Goal: Transaction & Acquisition: Purchase product/service

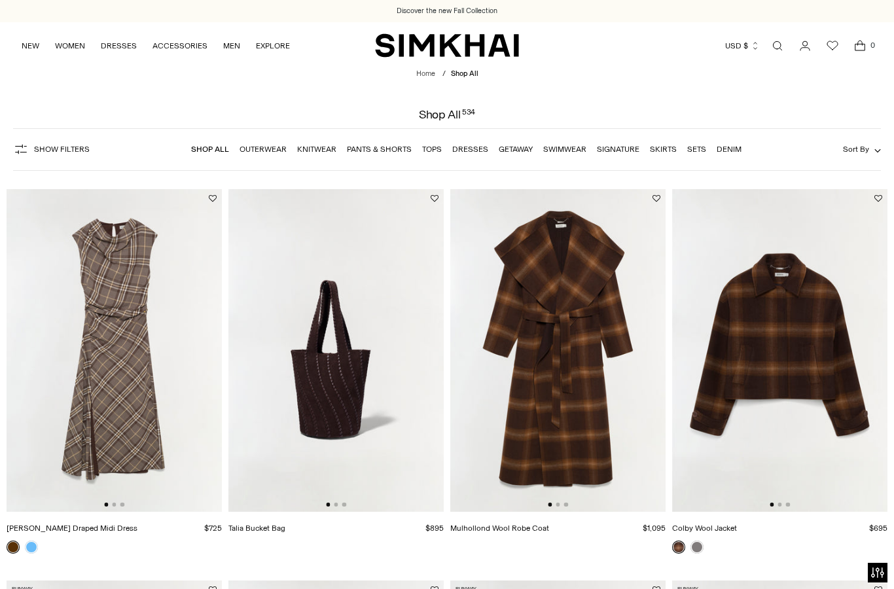
click at [468, 151] on link "Dresses" at bounding box center [470, 149] width 36 height 9
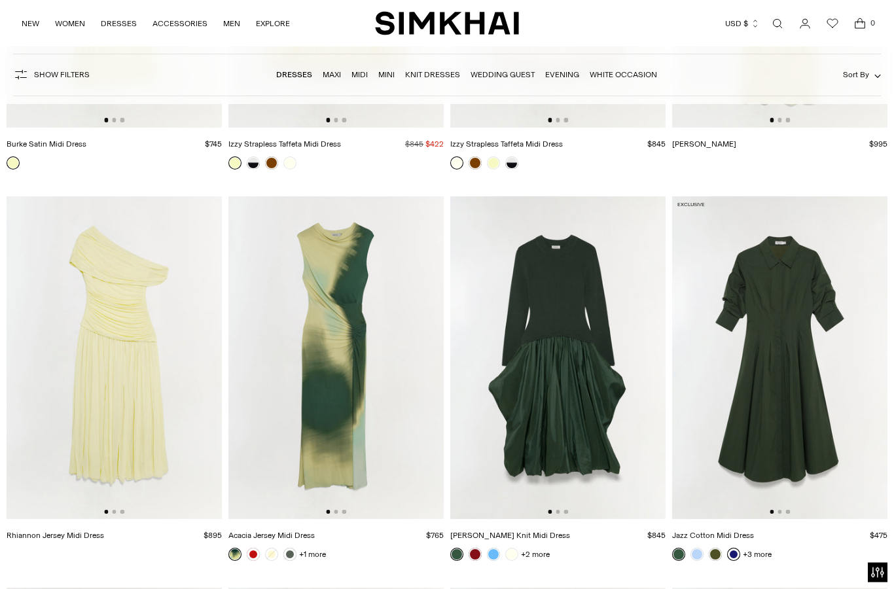
scroll to position [6243, 0]
click at [736, 553] on link at bounding box center [733, 553] width 13 height 13
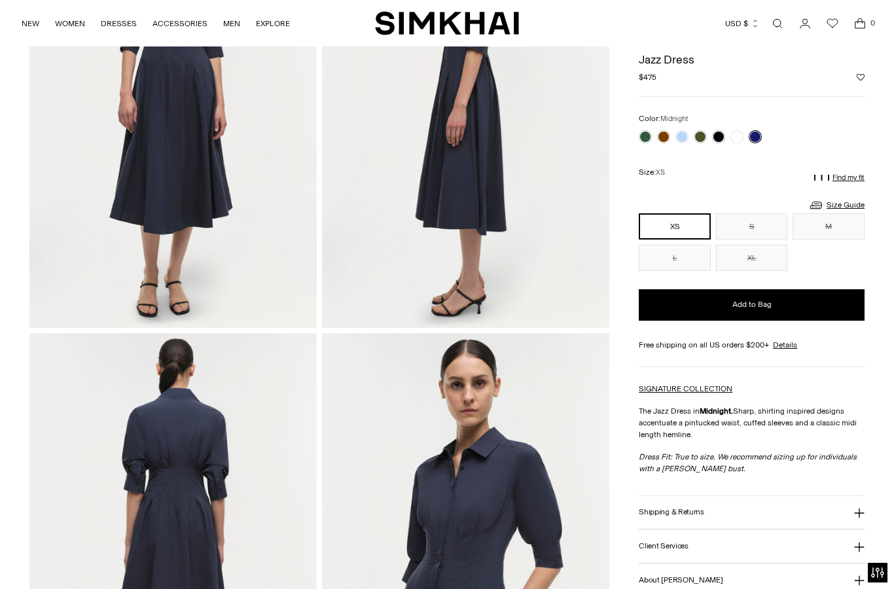
scroll to position [198, 0]
click at [719, 137] on link at bounding box center [718, 137] width 13 height 13
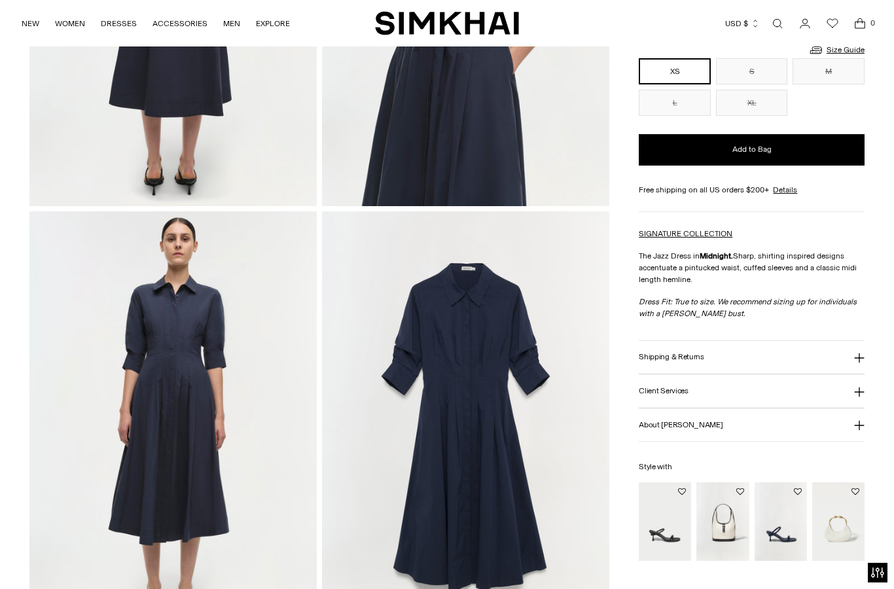
scroll to position [785, 0]
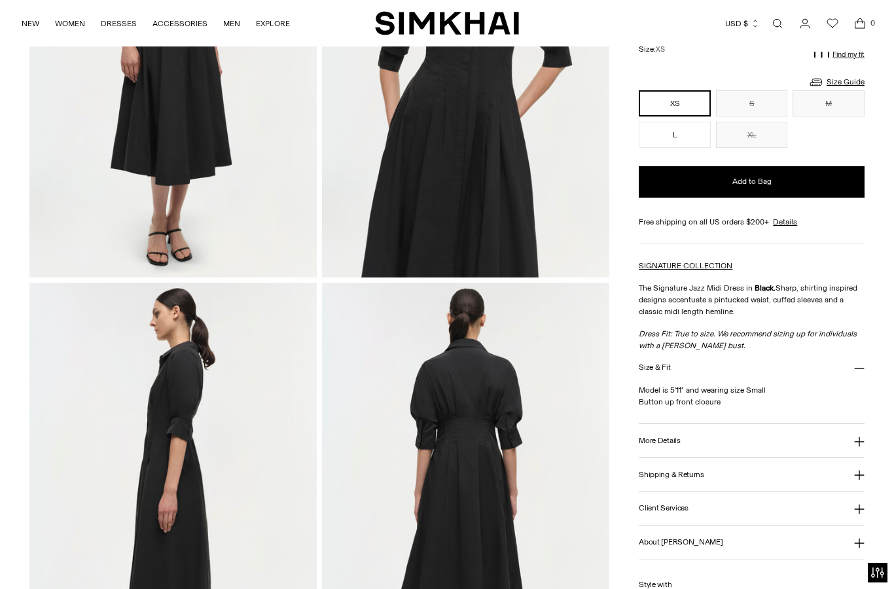
scroll to position [223, 0]
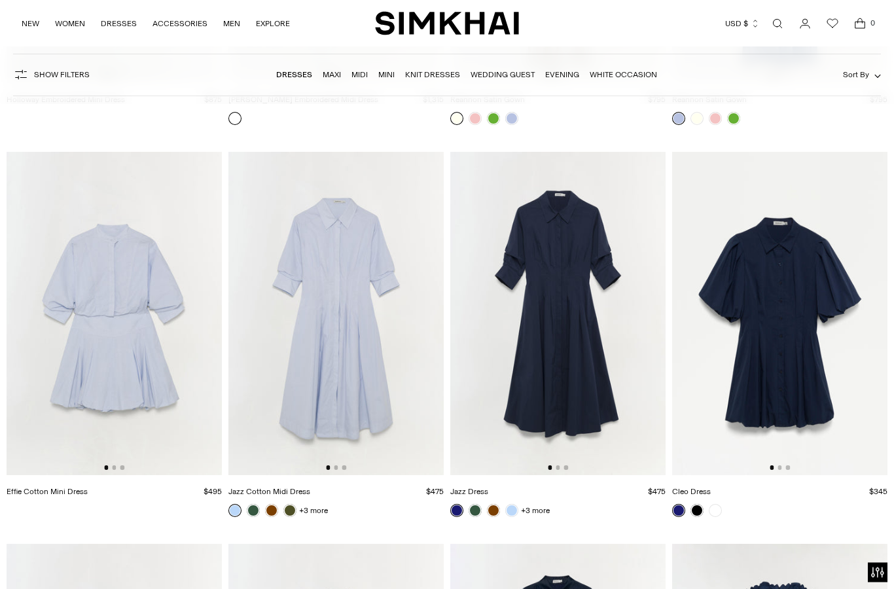
scroll to position [7870, 0]
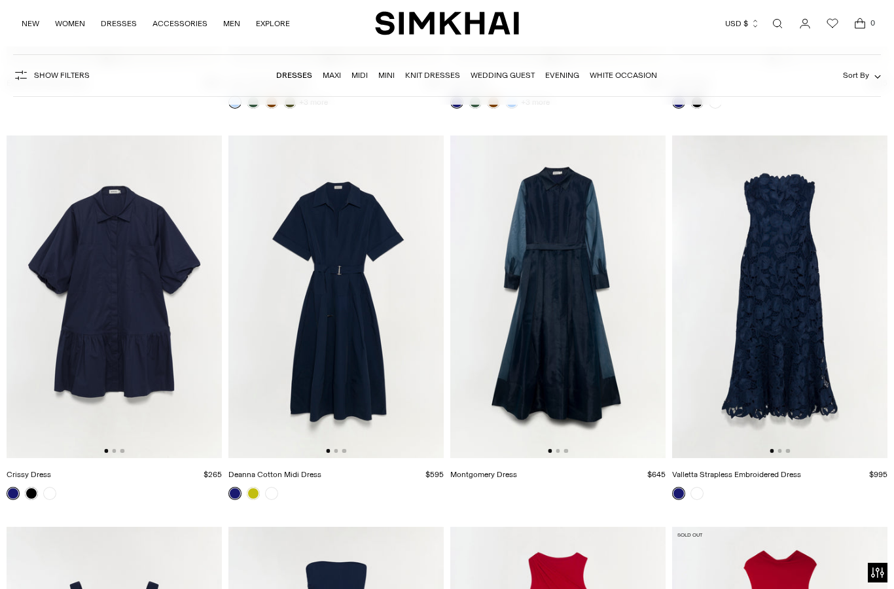
click at [562, 358] on img at bounding box center [557, 296] width 215 height 323
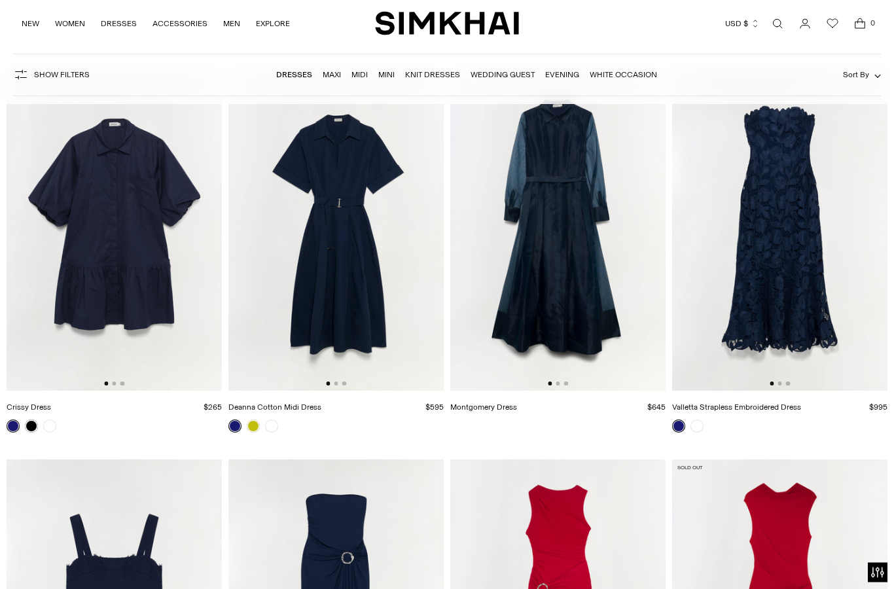
scroll to position [7938, 0]
click at [276, 249] on img at bounding box center [335, 229] width 215 height 323
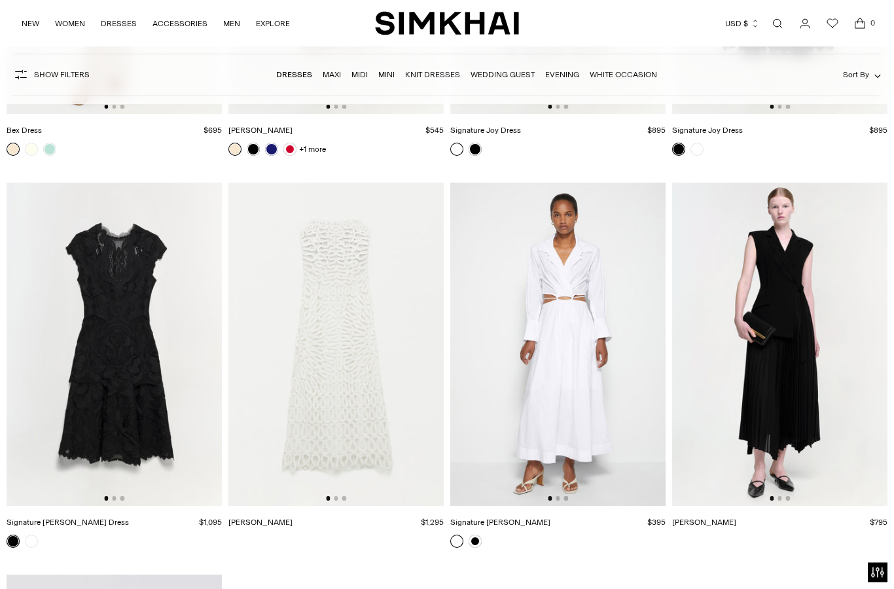
scroll to position [16814, 0]
click at [780, 401] on img at bounding box center [779, 343] width 215 height 323
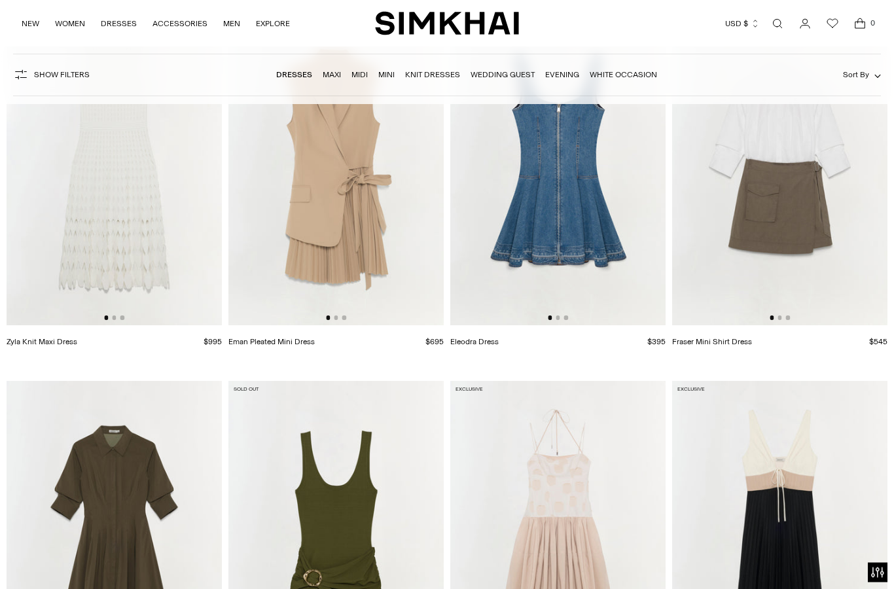
scroll to position [14658, 0]
click at [298, 79] on link "Dresses" at bounding box center [294, 75] width 36 height 9
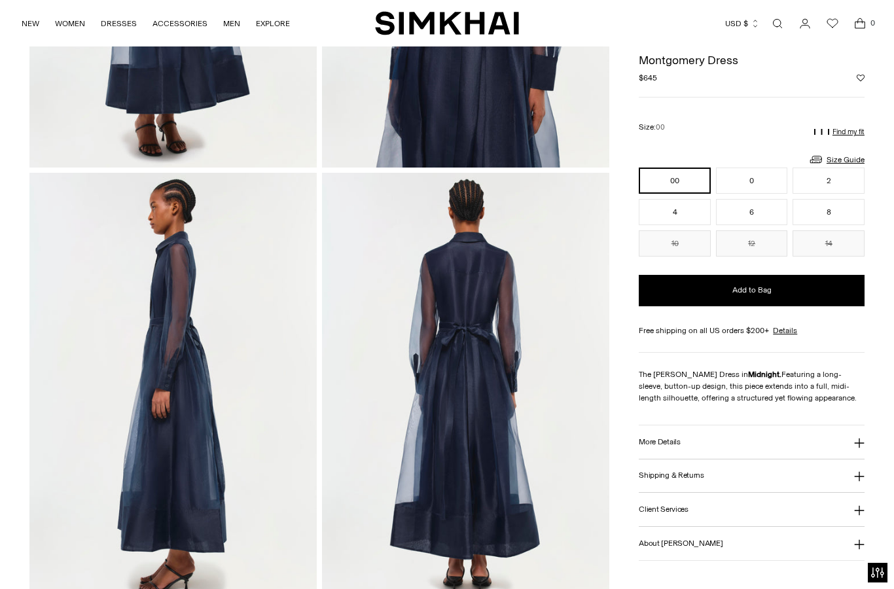
scroll to position [318, 0]
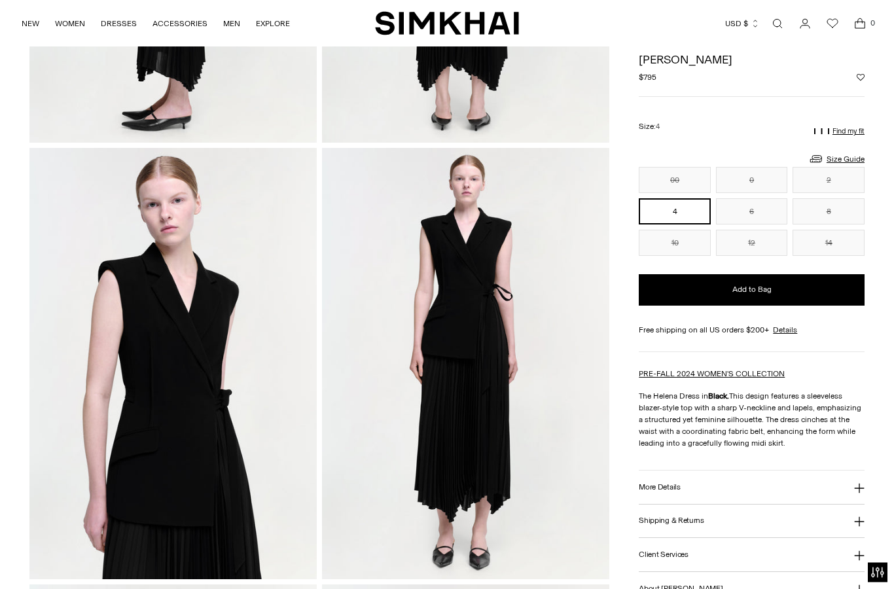
scroll to position [383, 0]
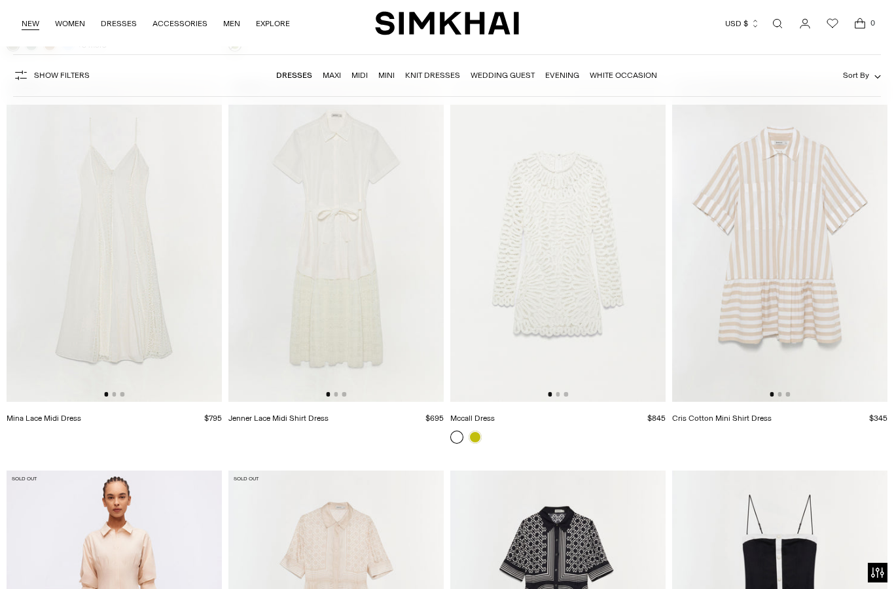
scroll to position [17376, 0]
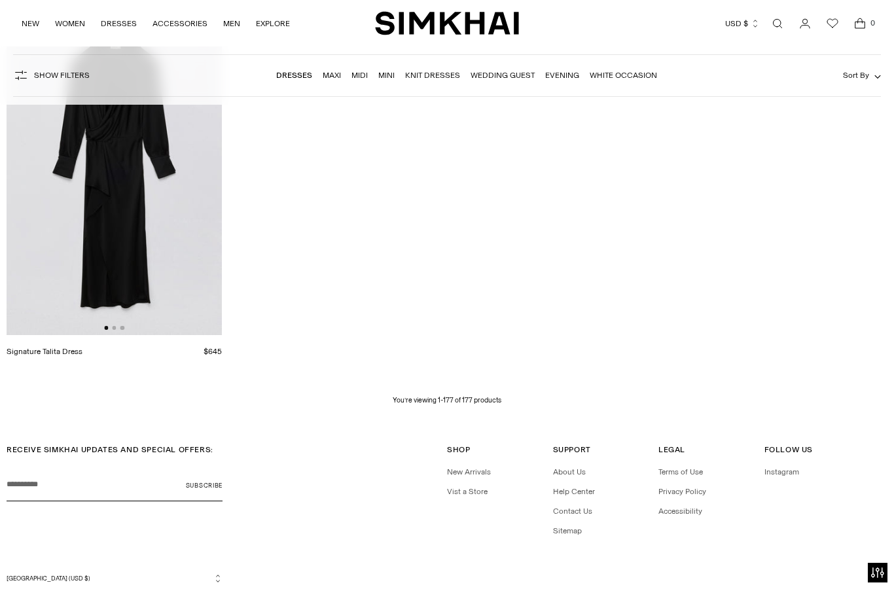
click at [567, 462] on div "Support Support About Us Help Center Contact Us Sitemap" at bounding box center [601, 489] width 97 height 93
click at [562, 468] on link "About Us" at bounding box center [569, 471] width 33 height 9
